Goal: Task Accomplishment & Management: Complete application form

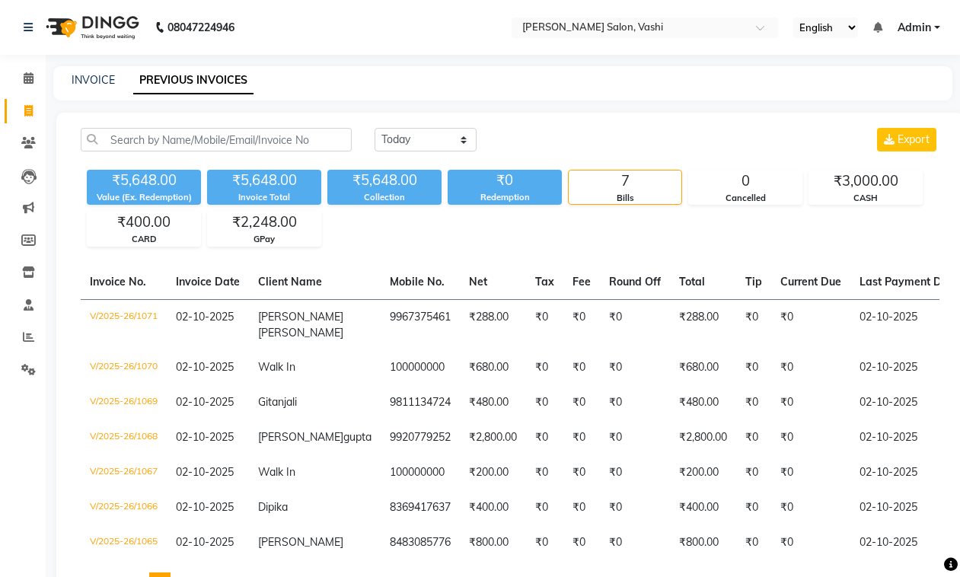
select select "[DATE]"
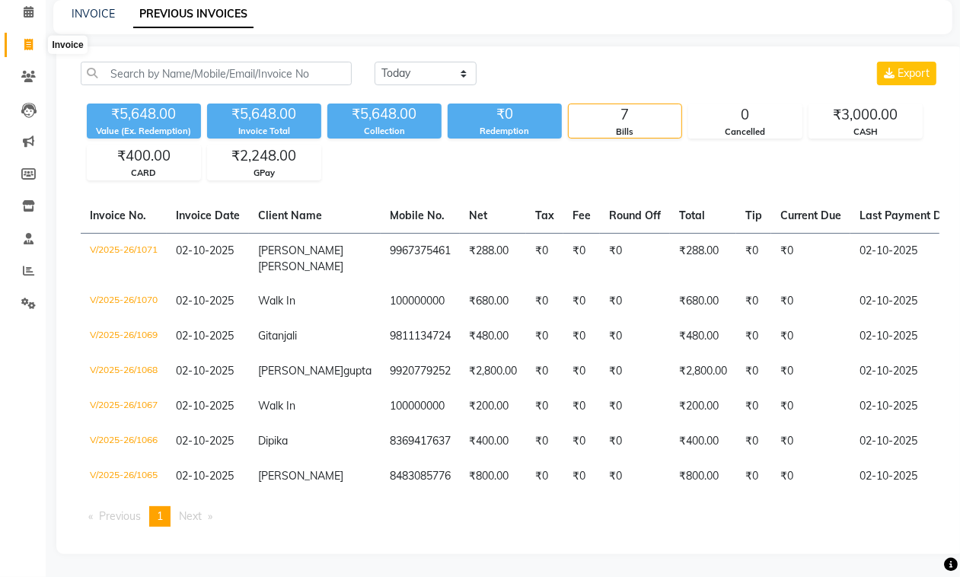
click at [34, 37] on span at bounding box center [28, 46] width 27 height 18
select select "service"
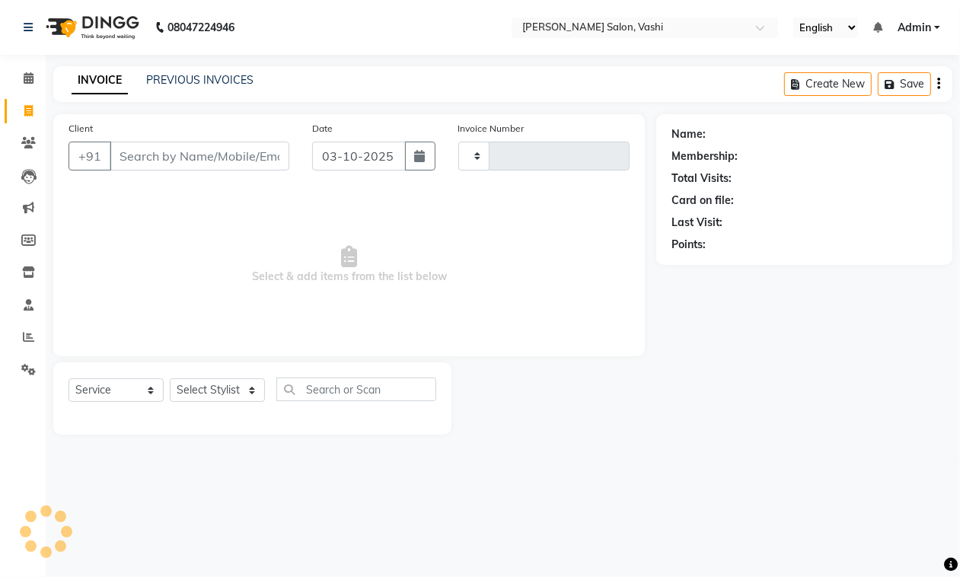
type input "1075"
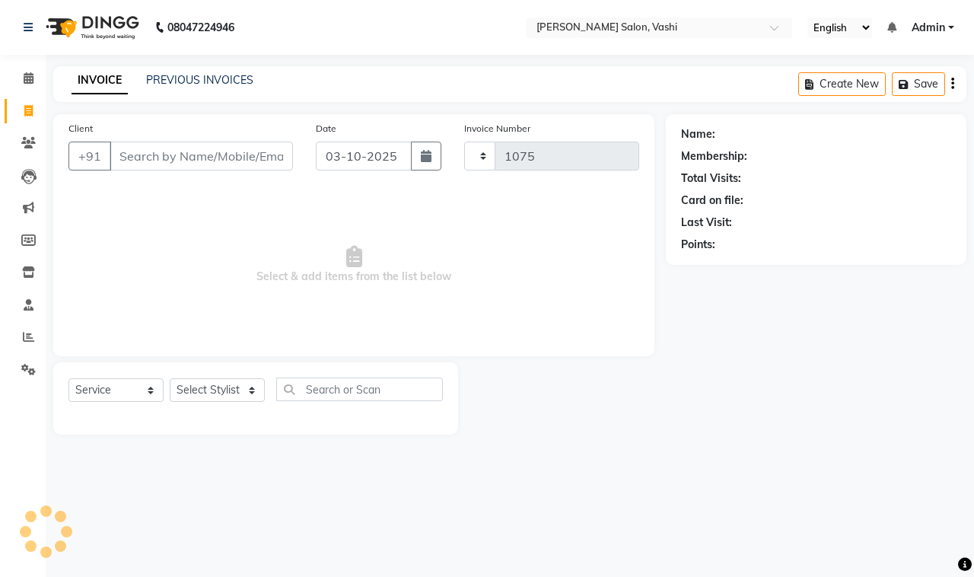
select select "695"
click at [240, 152] on input "Client" at bounding box center [201, 156] width 183 height 29
click at [164, 148] on input "Client" at bounding box center [201, 156] width 183 height 29
click at [175, 161] on input "Client" at bounding box center [201, 156] width 183 height 29
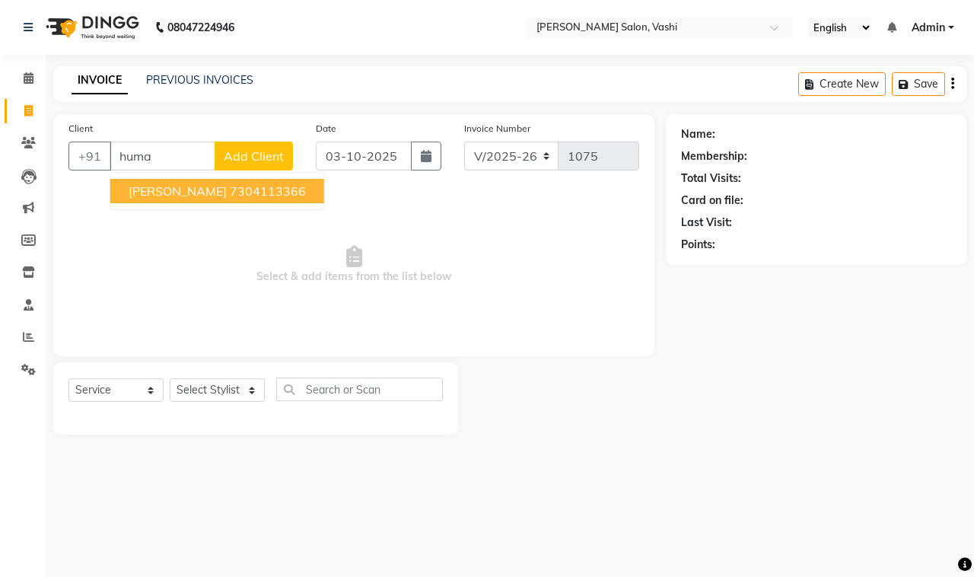
click at [189, 191] on span "[PERSON_NAME]" at bounding box center [178, 190] width 98 height 15
type input "7304113366"
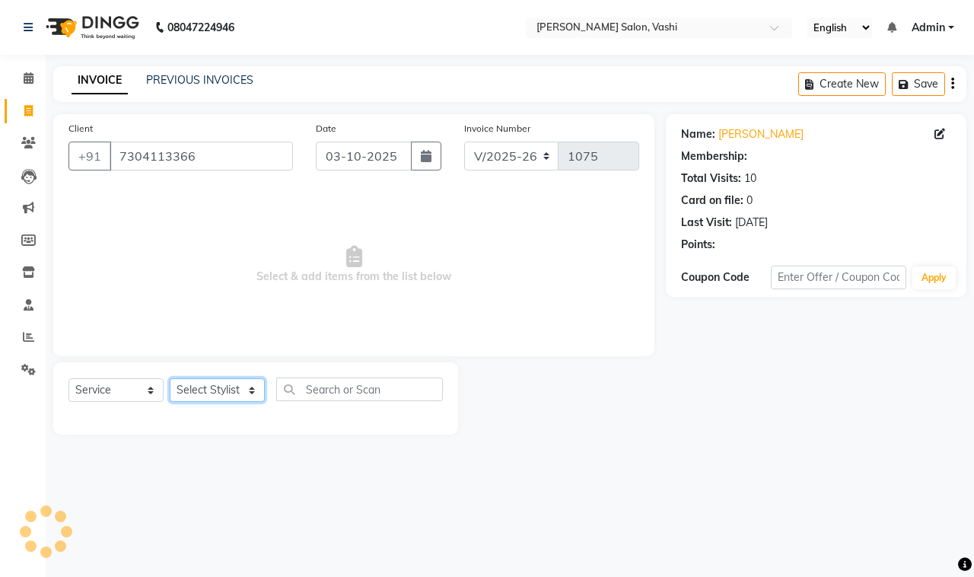
select select "1: Object"
click at [208, 380] on select "Select Stylist DC Dipika Freelancer [PERSON_NAME] [PERSON_NAME] [PERSON_NAME]" at bounding box center [217, 390] width 95 height 24
select select "85000"
click at [170, 378] on select "Select Stylist DC Dipika Freelancer [PERSON_NAME] [PERSON_NAME] [PERSON_NAME]" at bounding box center [217, 390] width 95 height 24
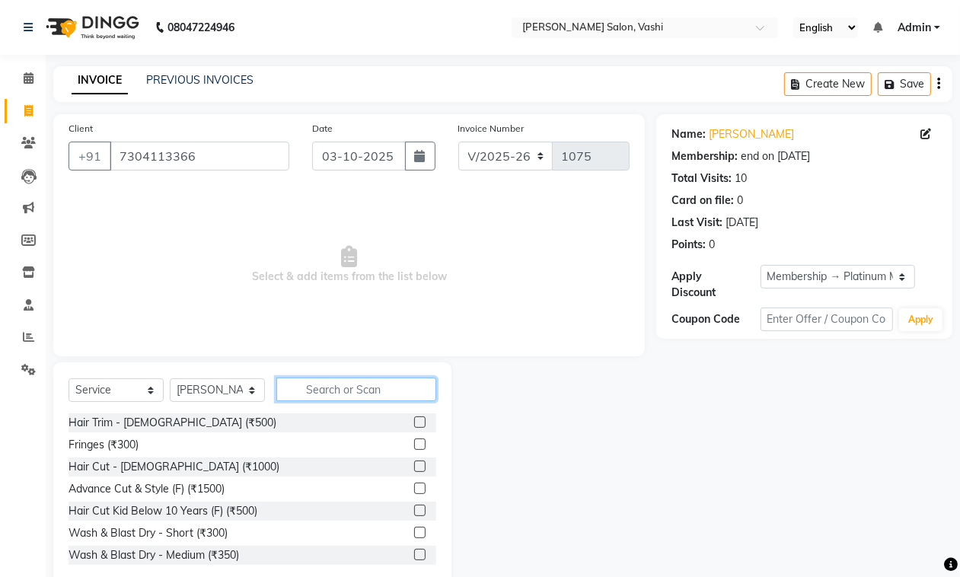
click at [354, 383] on input "text" at bounding box center [356, 389] width 160 height 24
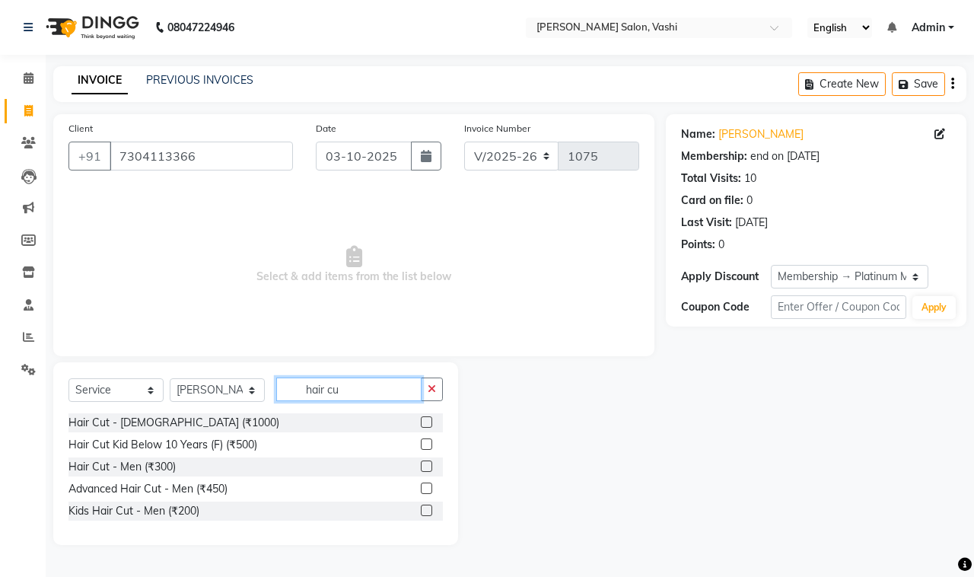
type input "hair cu"
click at [428, 462] on label at bounding box center [426, 465] width 11 height 11
click at [428, 462] on input "checkbox" at bounding box center [426, 467] width 10 height 10
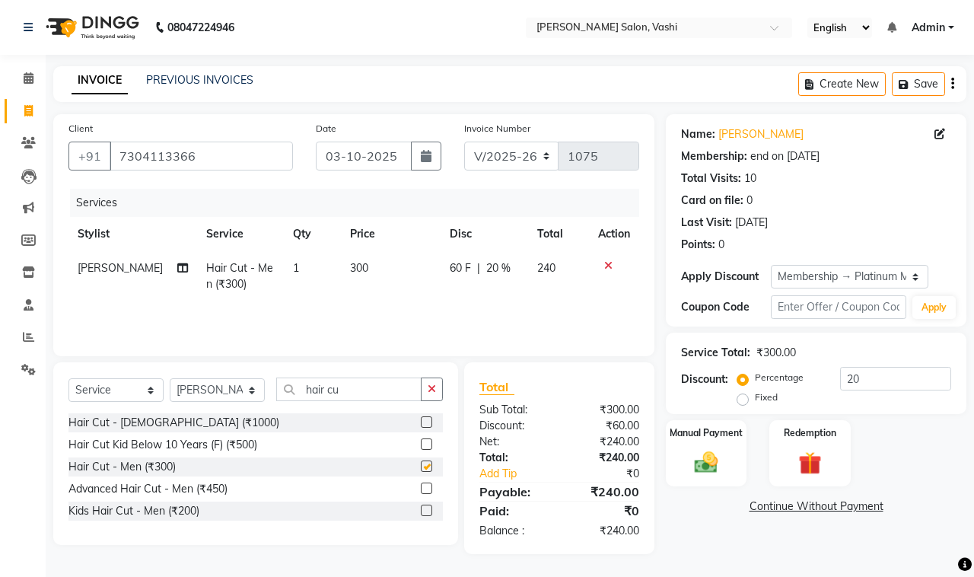
checkbox input "false"
click at [351, 384] on input "hair cu" at bounding box center [348, 389] width 145 height 24
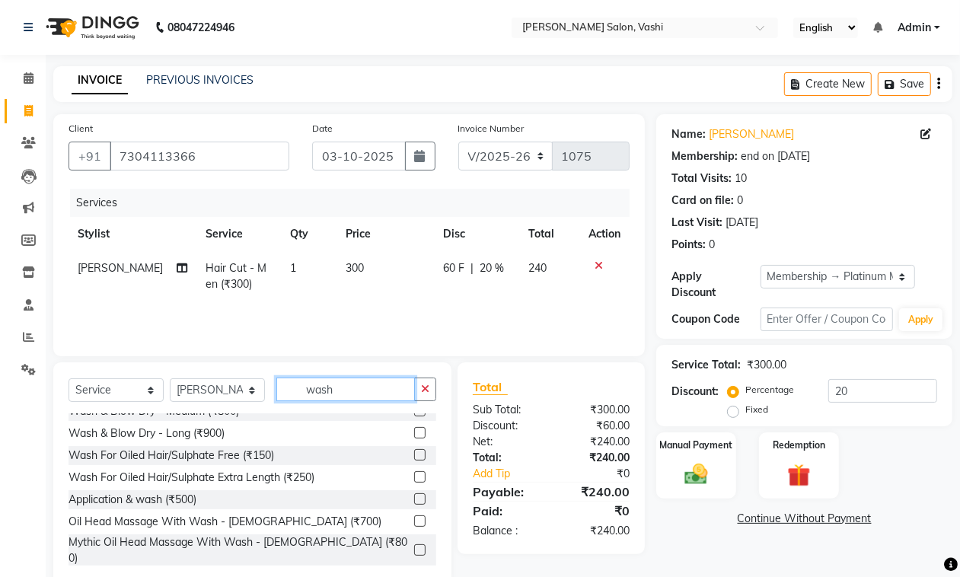
scroll to position [132, 0]
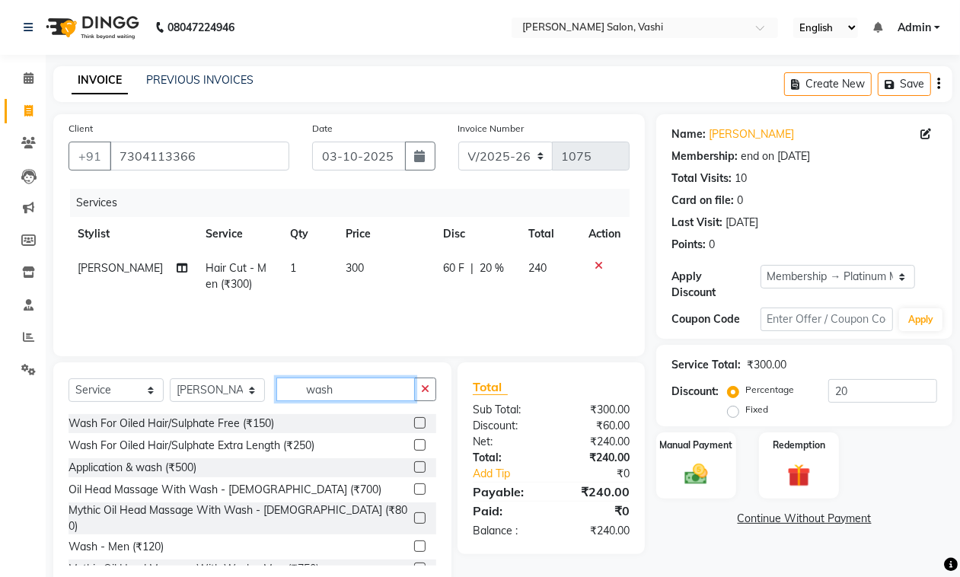
type input "wash"
click at [414, 540] on label at bounding box center [419, 545] width 11 height 11
click at [414, 542] on input "checkbox" at bounding box center [419, 547] width 10 height 10
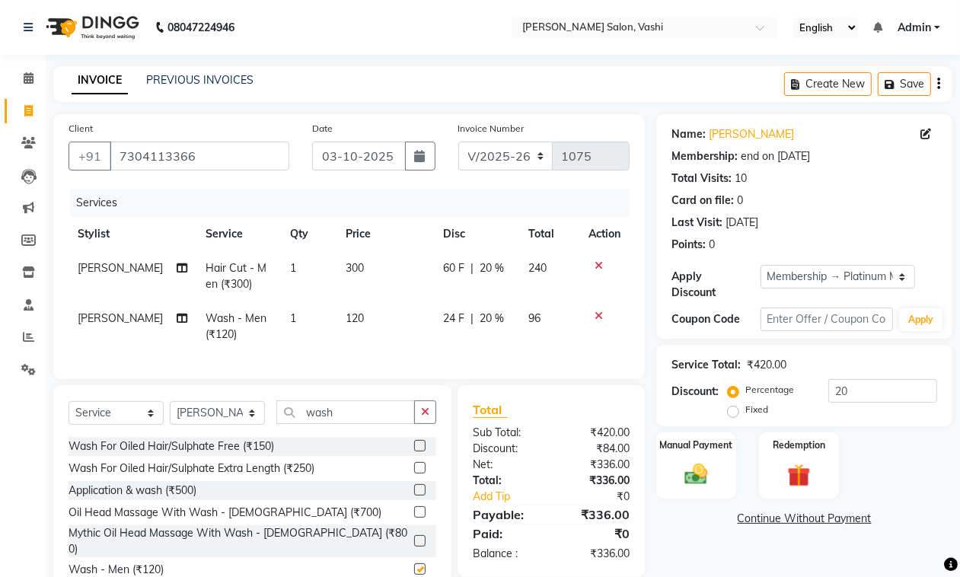
checkbox input "false"
click at [358, 424] on input "wash" at bounding box center [345, 412] width 139 height 24
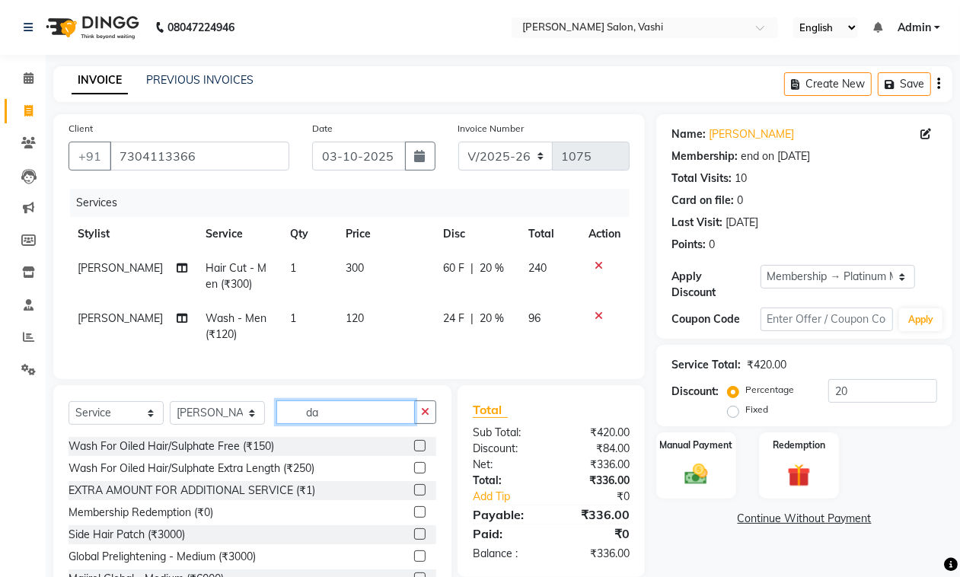
scroll to position [0, 0]
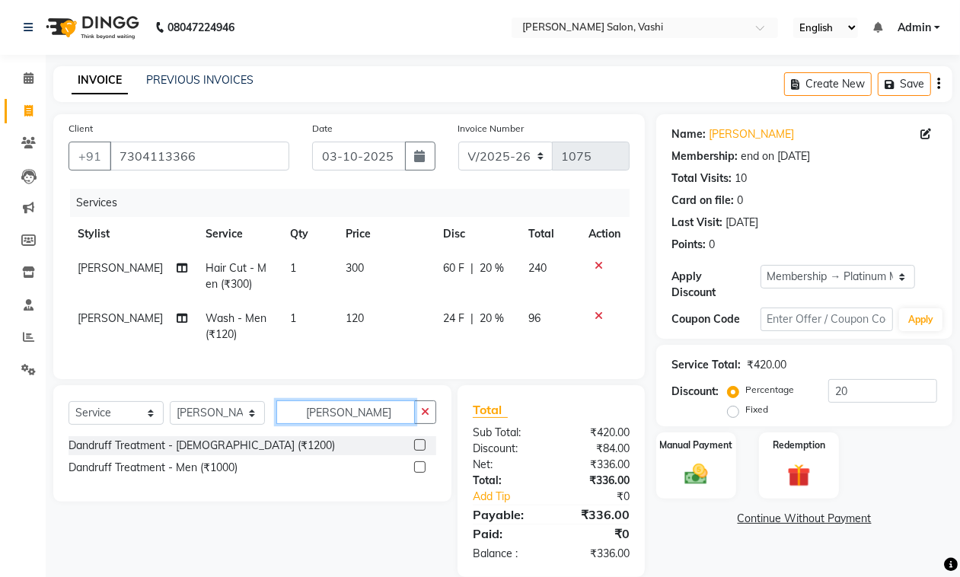
type input "[PERSON_NAME]"
click at [423, 473] on label at bounding box center [419, 466] width 11 height 11
click at [423, 473] on input "checkbox" at bounding box center [419, 468] width 10 height 10
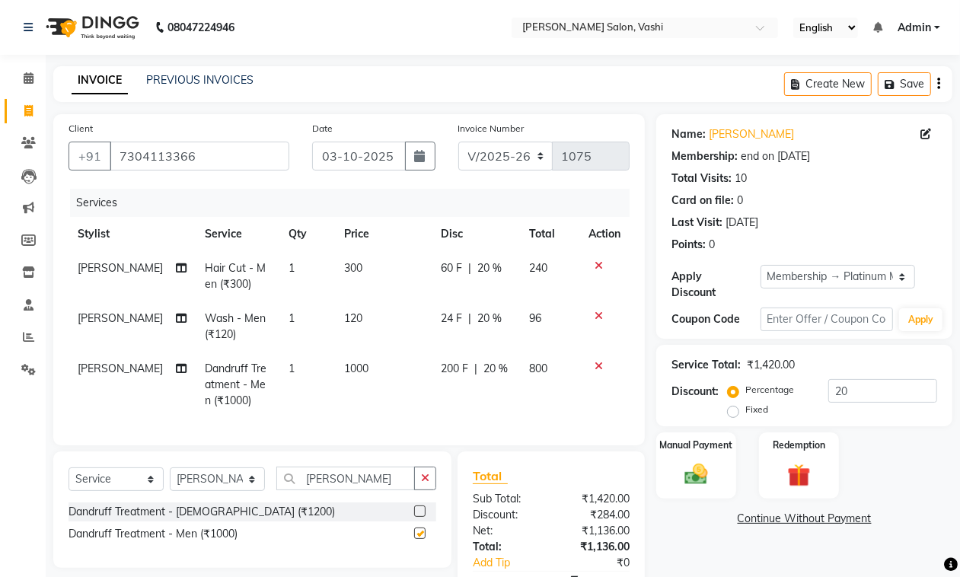
checkbox input "false"
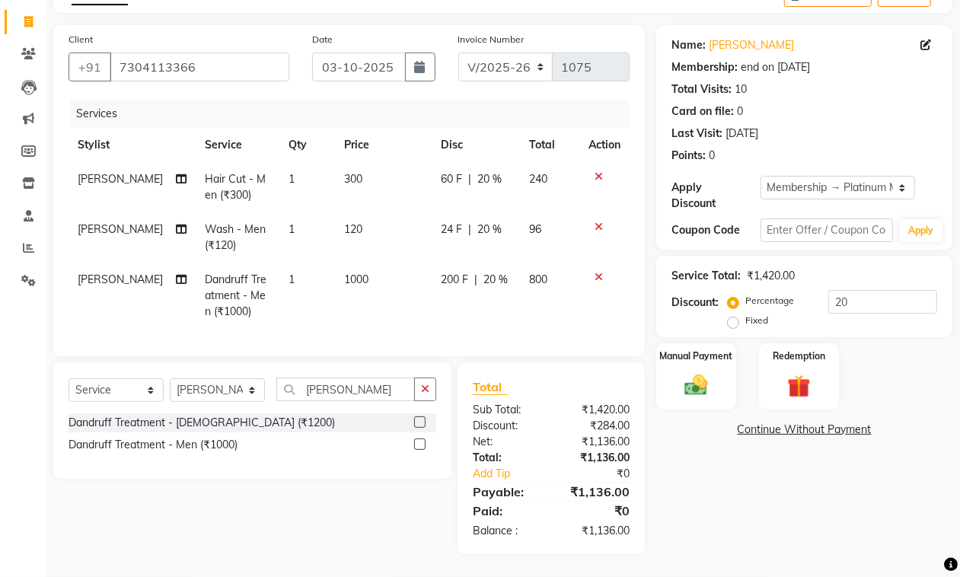
click at [470, 279] on td "200 F | 20 %" at bounding box center [475, 296] width 88 height 66
select select "85000"
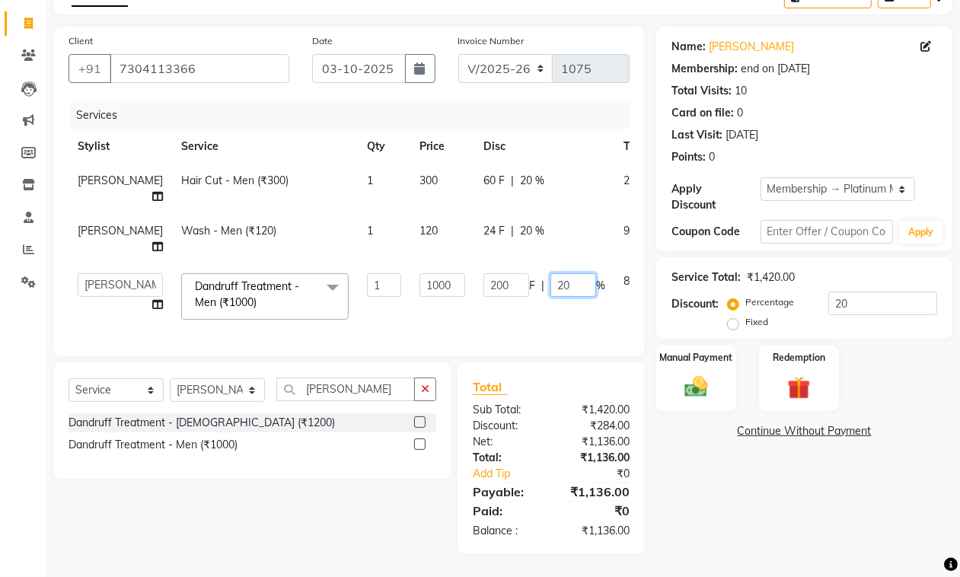
click at [550, 279] on input "20" at bounding box center [573, 285] width 46 height 24
type input "30"
click at [614, 306] on td "800" at bounding box center [636, 296] width 44 height 65
select select "85000"
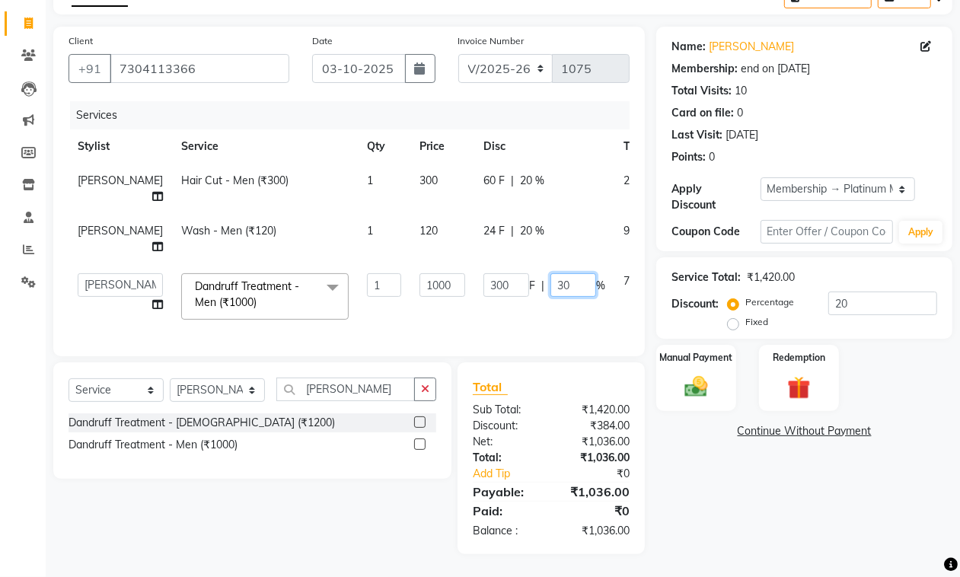
click at [550, 273] on input "30" at bounding box center [573, 285] width 46 height 24
type input "40"
click at [507, 304] on td "300 F | 40 %" at bounding box center [544, 296] width 140 height 65
select select "85000"
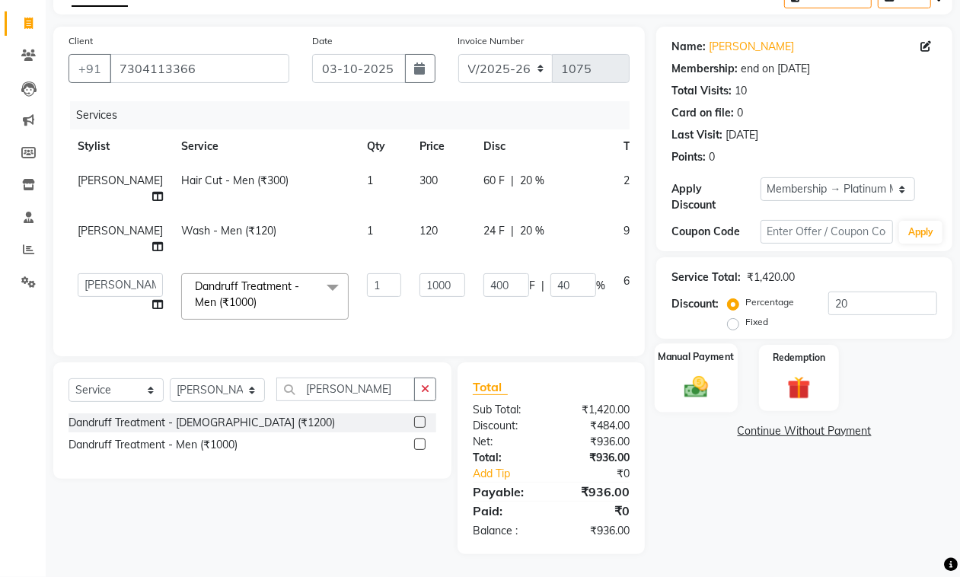
click at [725, 363] on div "Manual Payment" at bounding box center [695, 377] width 83 height 69
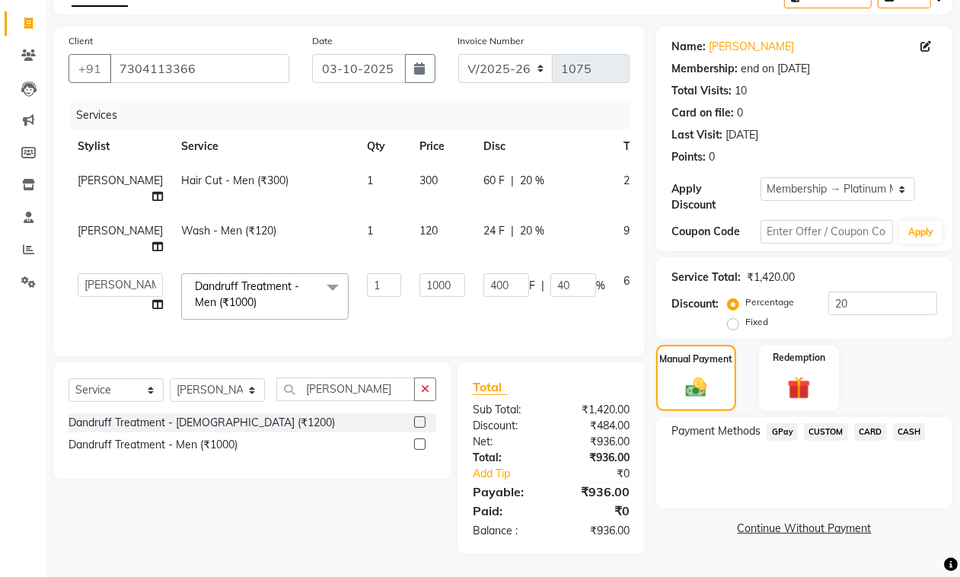
click at [784, 423] on span "GPay" at bounding box center [781, 432] width 31 height 18
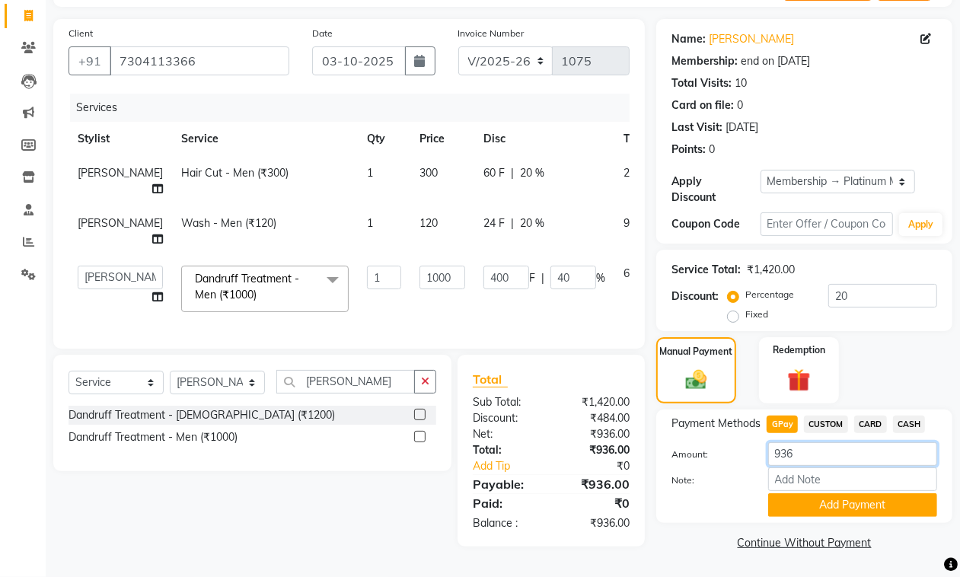
click at [785, 454] on input "936" at bounding box center [852, 454] width 169 height 24
click at [785, 453] on input "936" at bounding box center [852, 454] width 169 height 24
type input "400"
click at [842, 502] on button "Add Payment" at bounding box center [852, 505] width 169 height 24
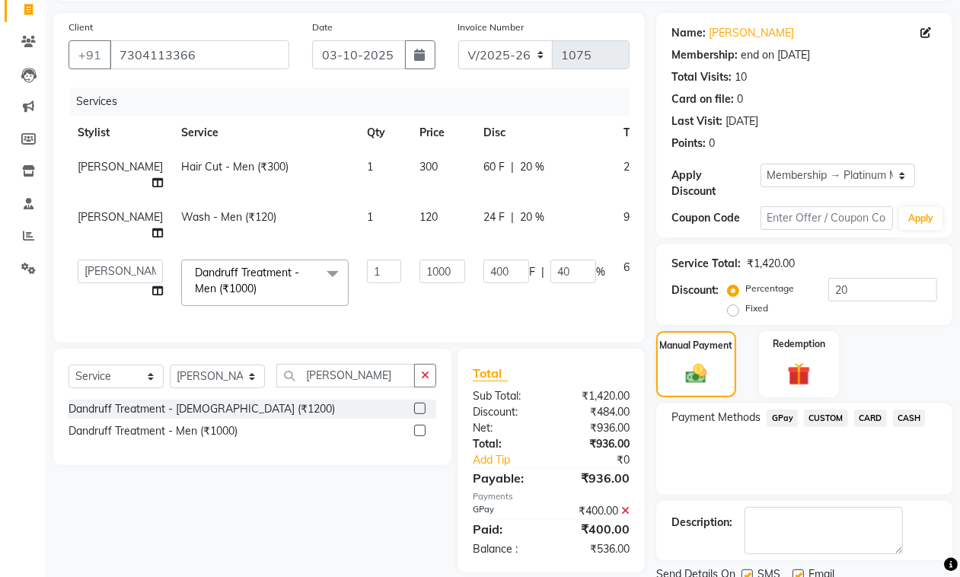
scroll to position [158, 0]
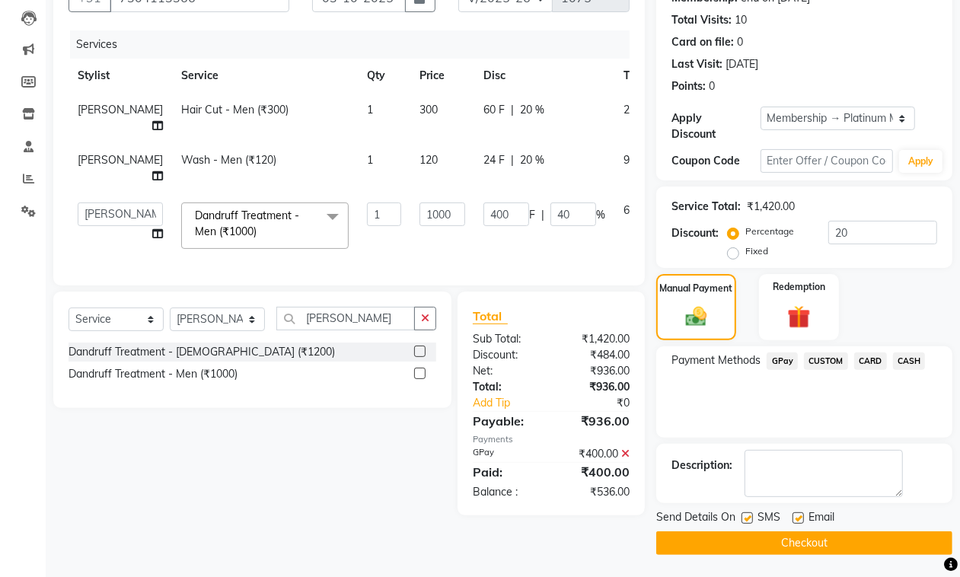
click at [755, 520] on div "SMS" at bounding box center [766, 518] width 51 height 19
click at [748, 517] on label at bounding box center [746, 517] width 11 height 11
click at [748, 517] on input "checkbox" at bounding box center [746, 519] width 10 height 10
checkbox input "false"
click at [801, 512] on label at bounding box center [797, 517] width 11 height 11
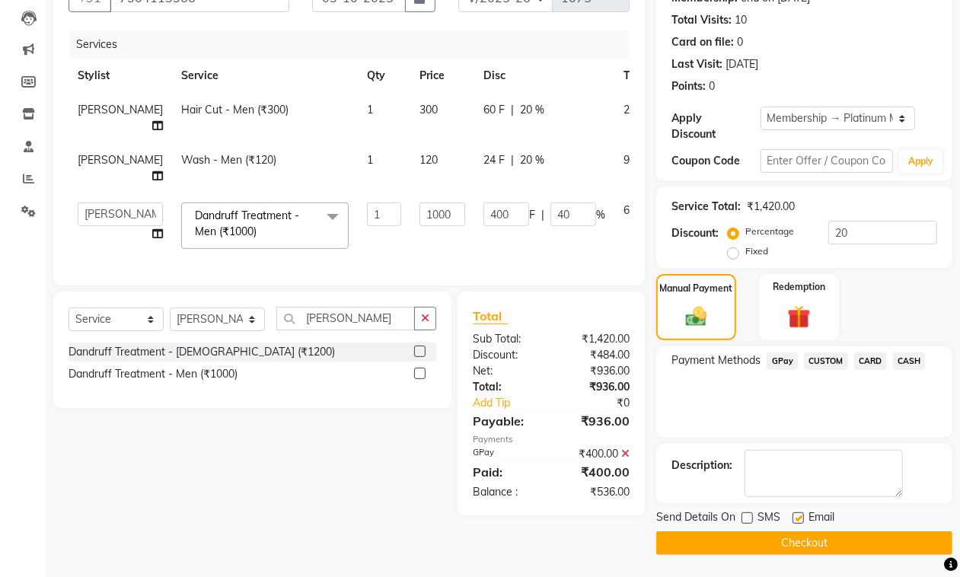
click at [801, 514] on input "checkbox" at bounding box center [797, 519] width 10 height 10
checkbox input "false"
click at [799, 540] on button "Checkout" at bounding box center [804, 543] width 296 height 24
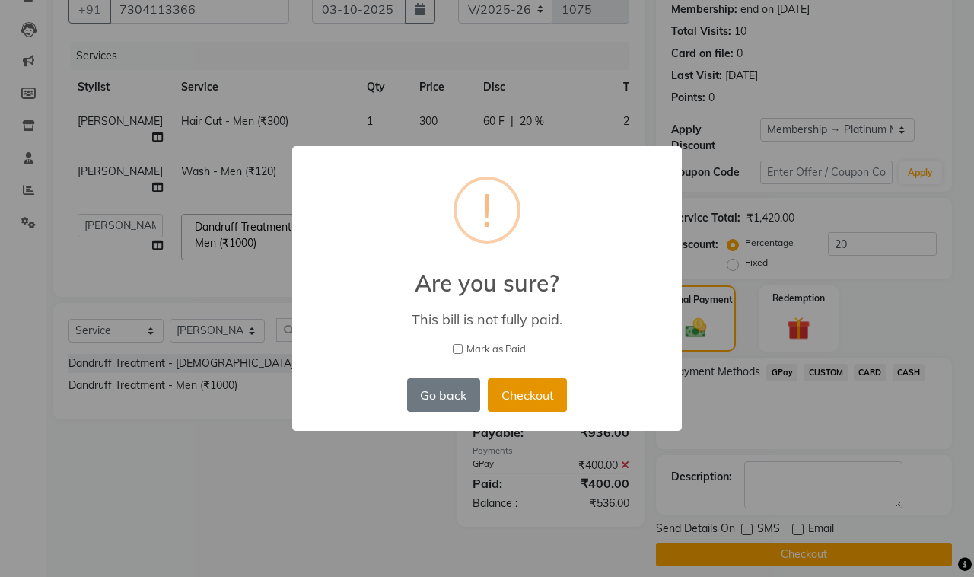
click at [549, 400] on button "Checkout" at bounding box center [527, 394] width 79 height 33
